Goal: Find specific page/section: Find specific page/section

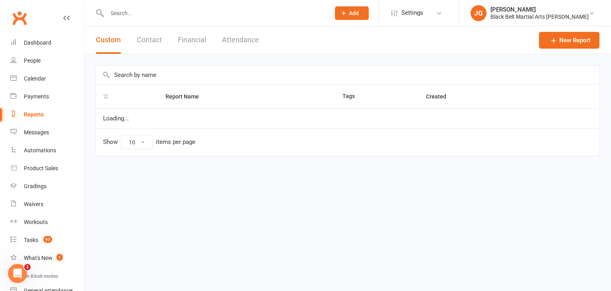
click at [146, 39] on button "Contact" at bounding box center [149, 39] width 25 height 27
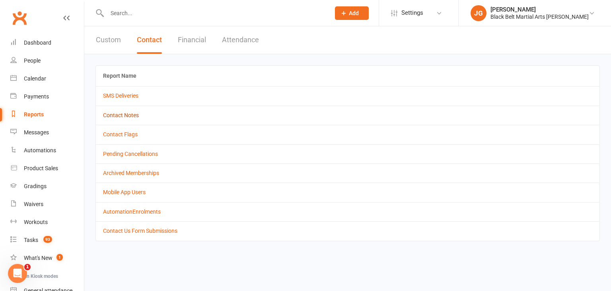
click at [123, 114] on link "Contact Notes" at bounding box center [121, 115] width 36 height 6
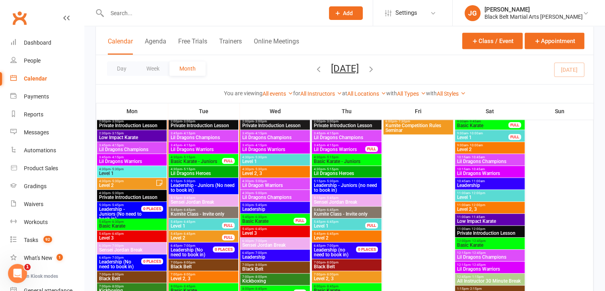
scroll to position [797, 0]
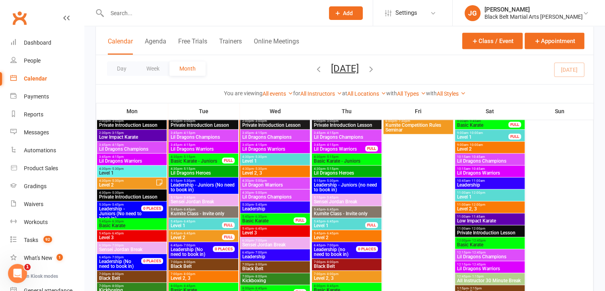
click at [197, 171] on span "Lil Dragons Heroes" at bounding box center [203, 172] width 66 height 5
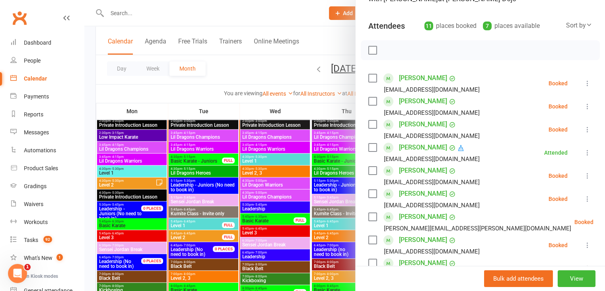
scroll to position [86, 0]
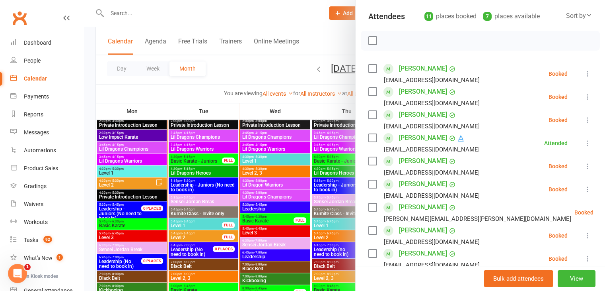
click at [414, 137] on link "Ryan Lim" at bounding box center [423, 137] width 48 height 13
